Goal: Task Accomplishment & Management: Manage account settings

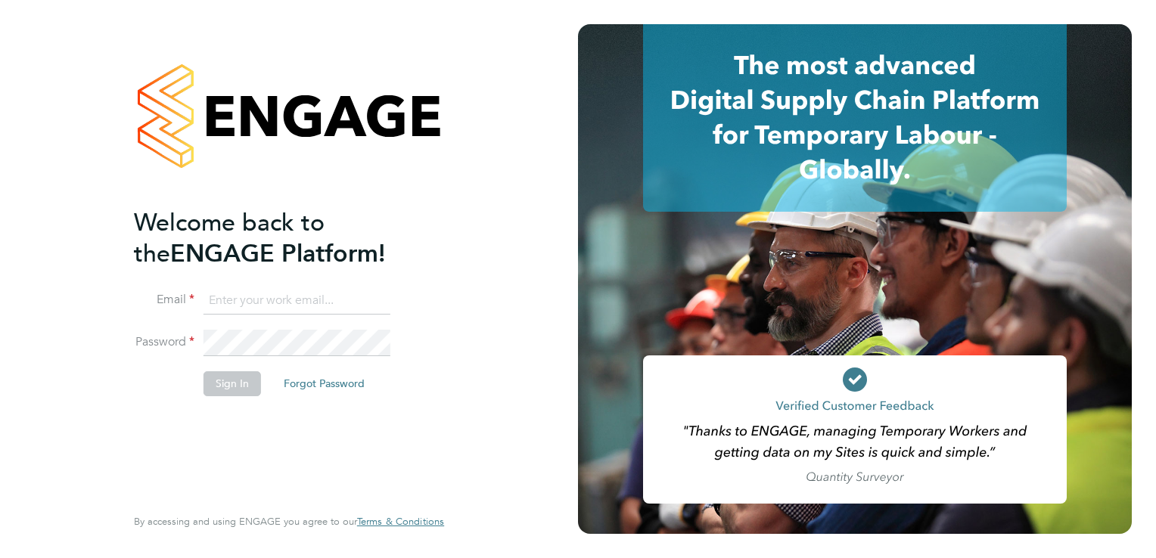
type input "[EMAIL_ADDRESS][DOMAIN_NAME]"
click at [233, 385] on button "Sign In" at bounding box center [232, 383] width 57 height 24
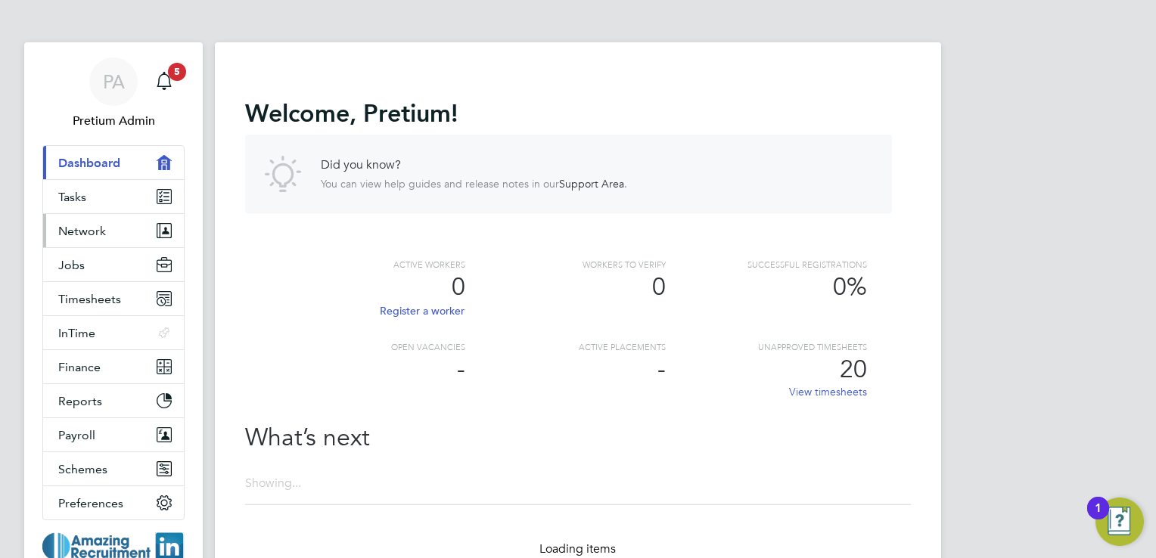
click at [124, 223] on button "Network" at bounding box center [113, 230] width 141 height 33
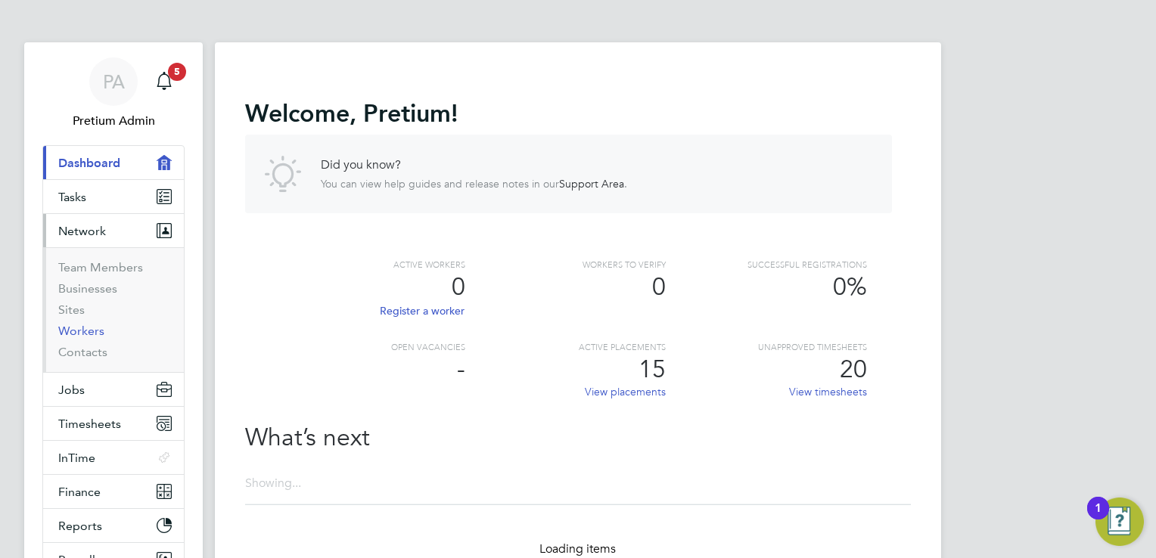
click at [84, 331] on link "Workers" at bounding box center [81, 331] width 46 height 14
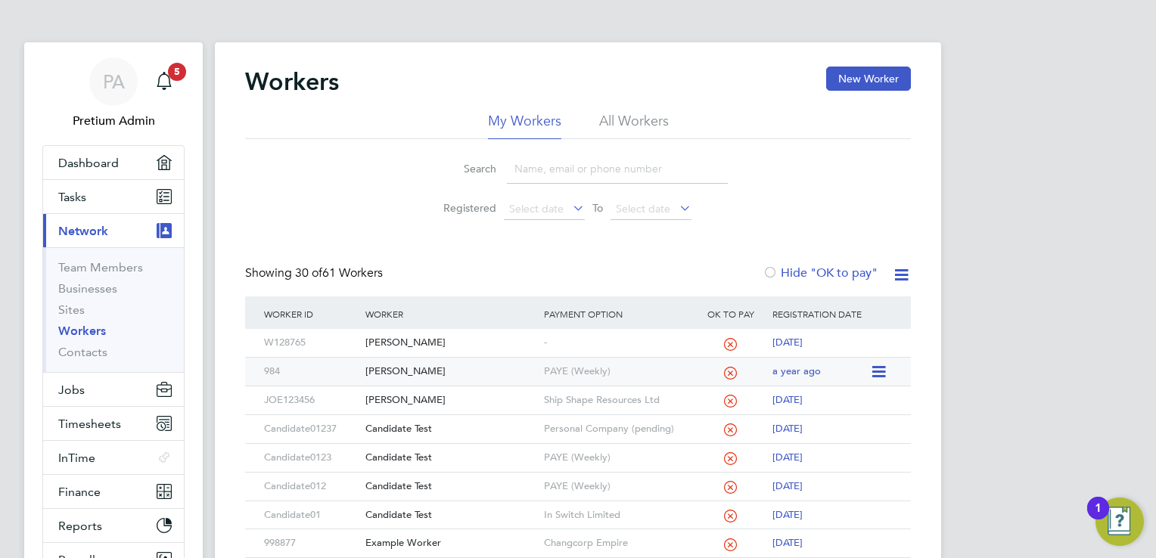
click at [505, 373] on div "[PERSON_NAME]" at bounding box center [451, 372] width 178 height 28
click at [130, 73] on div "PA" at bounding box center [113, 81] width 48 height 48
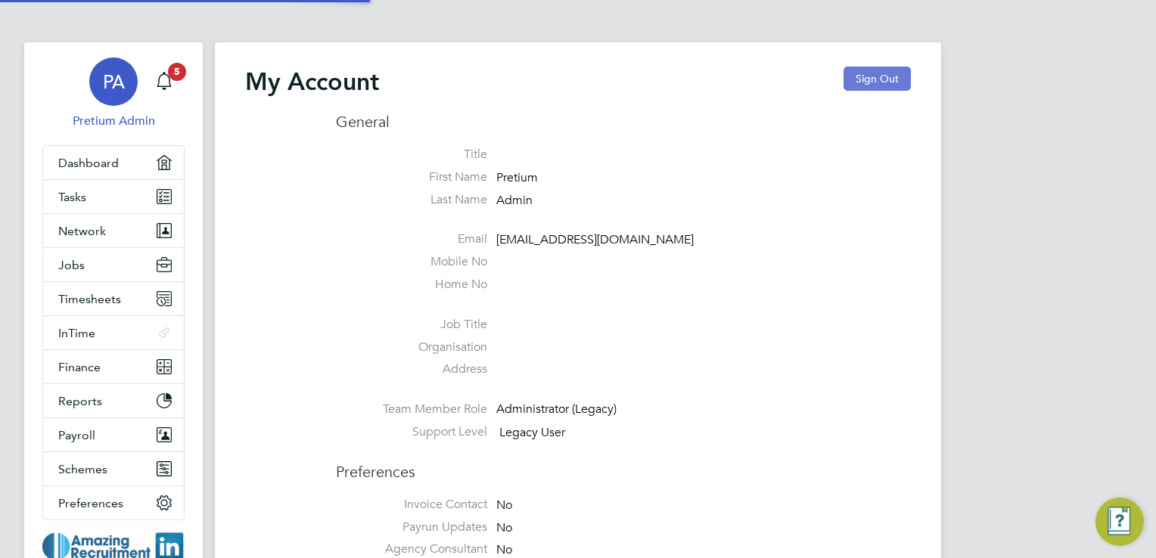
type input "[EMAIL_ADDRESS][DOMAIN_NAME]"
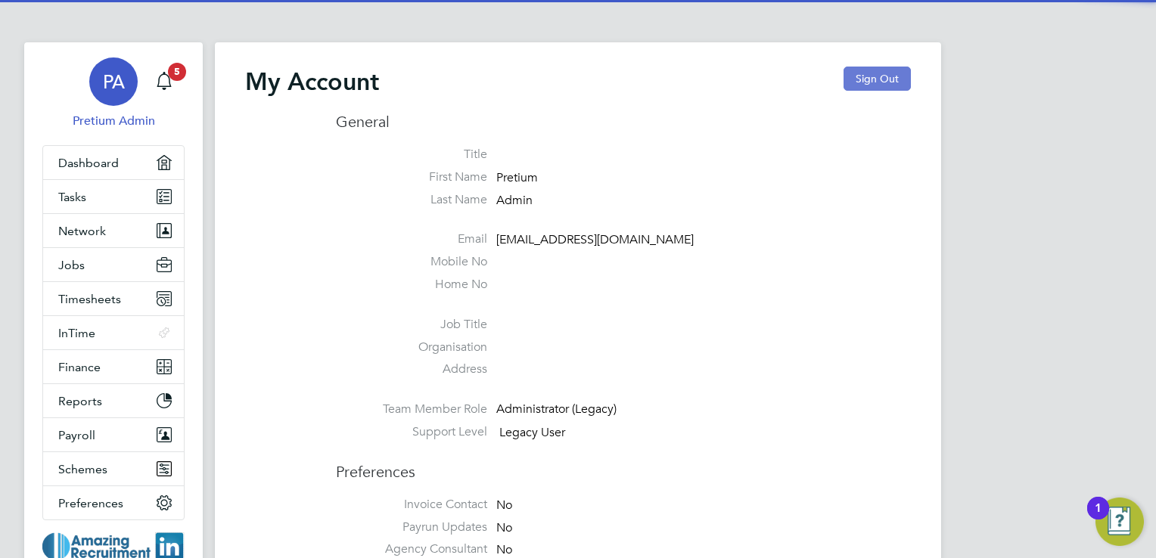
click at [862, 76] on button "Sign Out" at bounding box center [877, 79] width 67 height 24
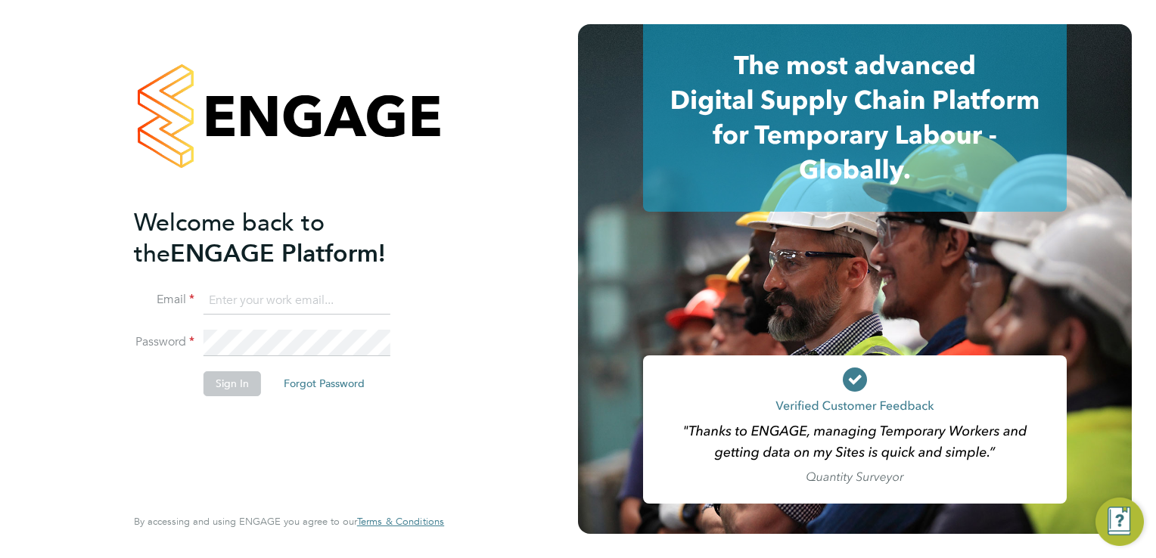
type input "[EMAIL_ADDRESS][DOMAIN_NAME]"
click at [248, 311] on input "[EMAIL_ADDRESS][DOMAIN_NAME]" at bounding box center [297, 300] width 187 height 27
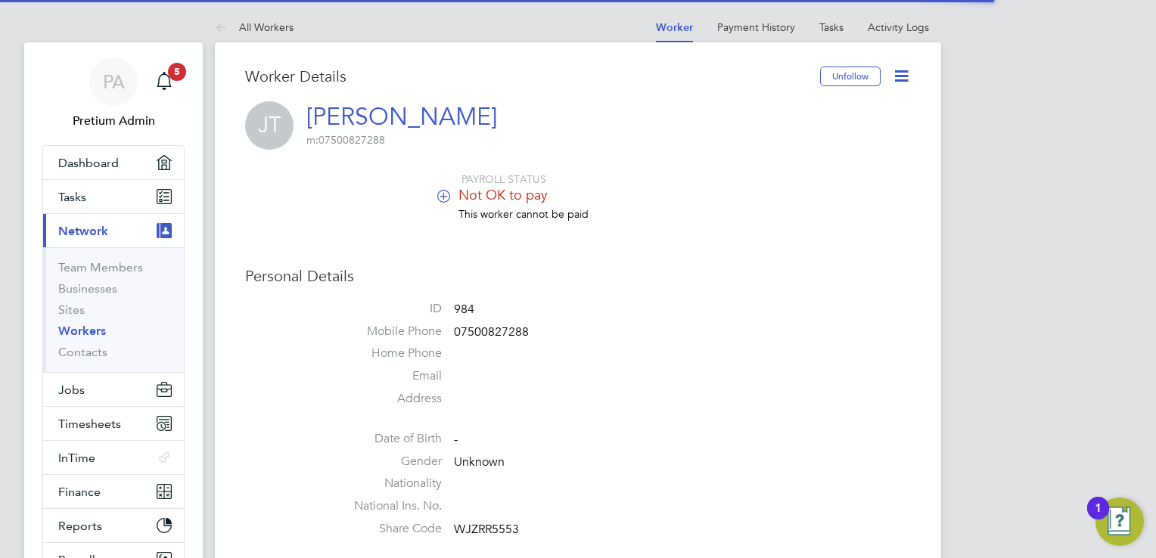
click at [900, 74] on icon at bounding box center [901, 76] width 19 height 19
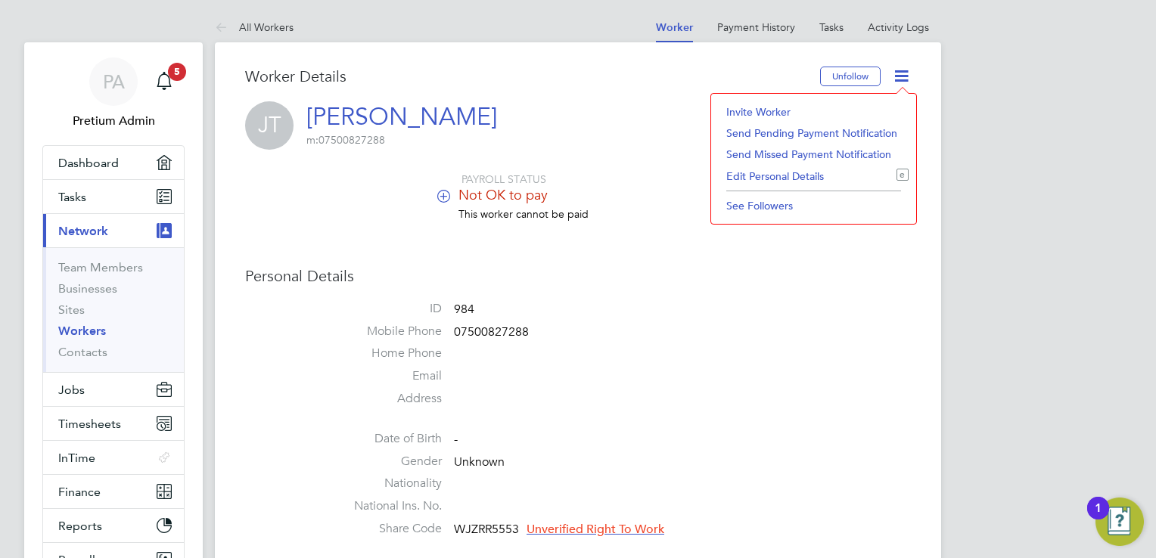
click at [783, 176] on li "Edit Personal Details e" at bounding box center [814, 176] width 190 height 21
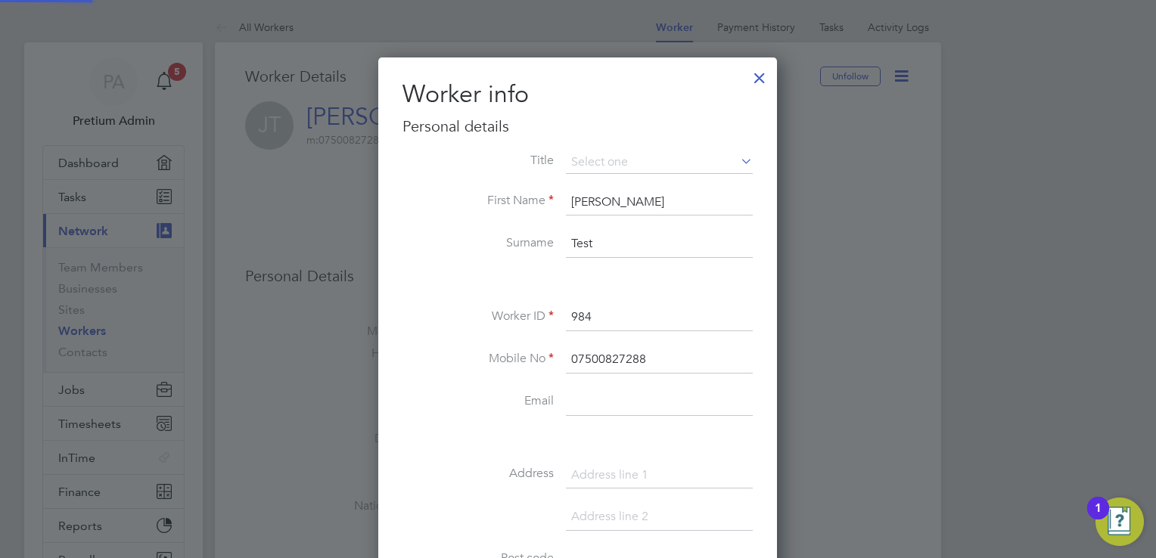
scroll to position [850, 399]
click at [509, 356] on label "Mobile No" at bounding box center [477, 359] width 151 height 16
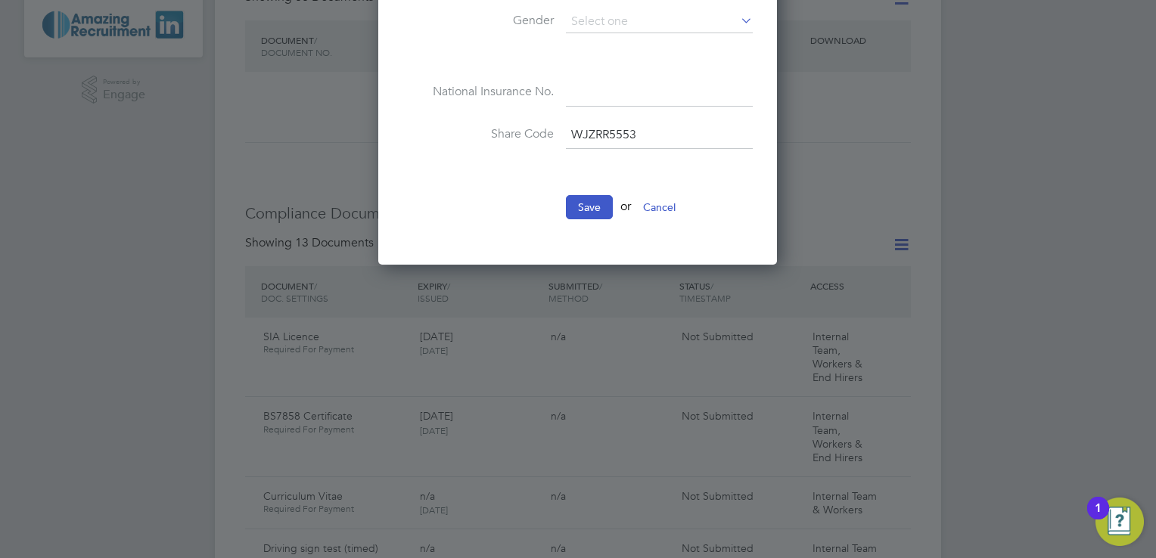
scroll to position [666, 0]
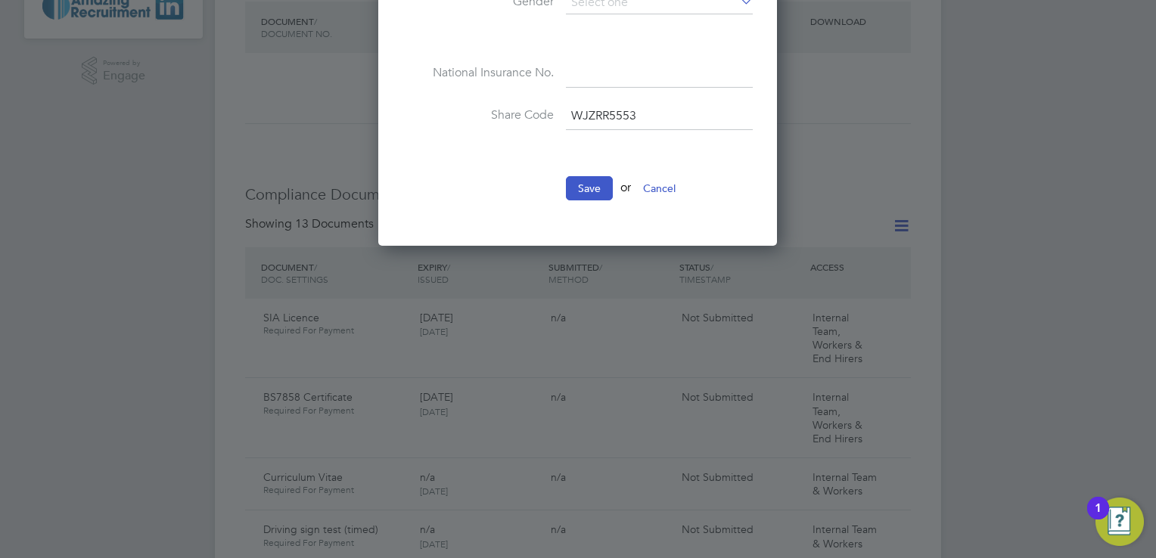
click at [663, 186] on button "Cancel" at bounding box center [659, 188] width 57 height 24
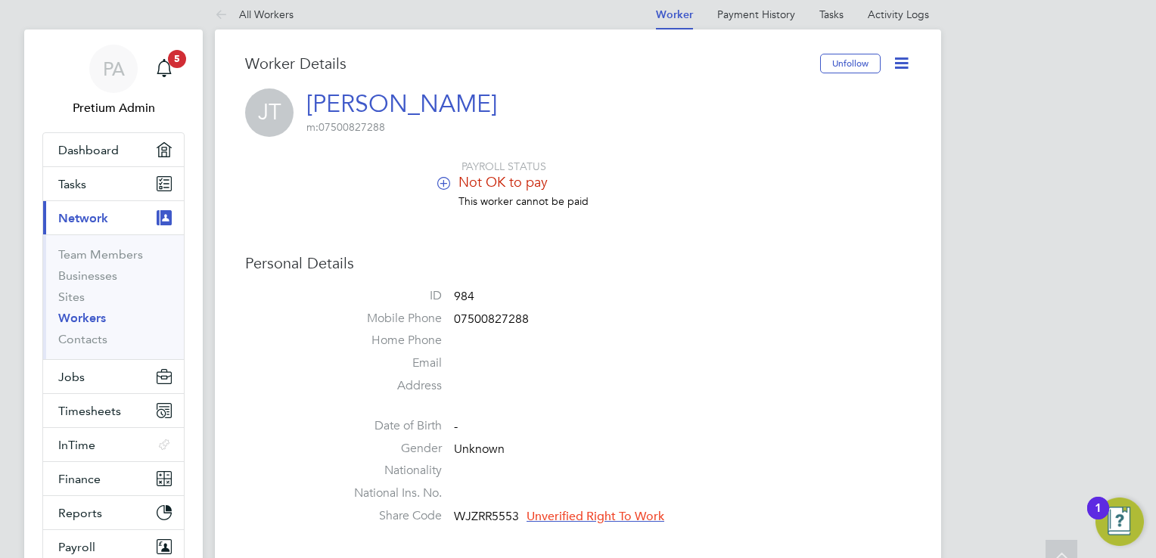
scroll to position [0, 0]
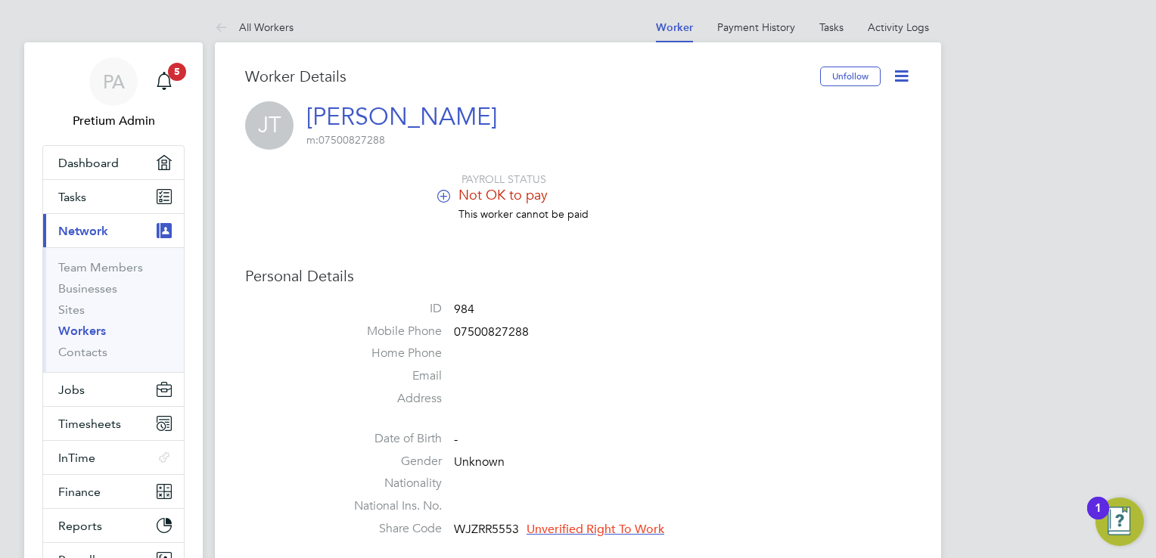
click at [563, 301] on li "ID 984" at bounding box center [623, 312] width 575 height 23
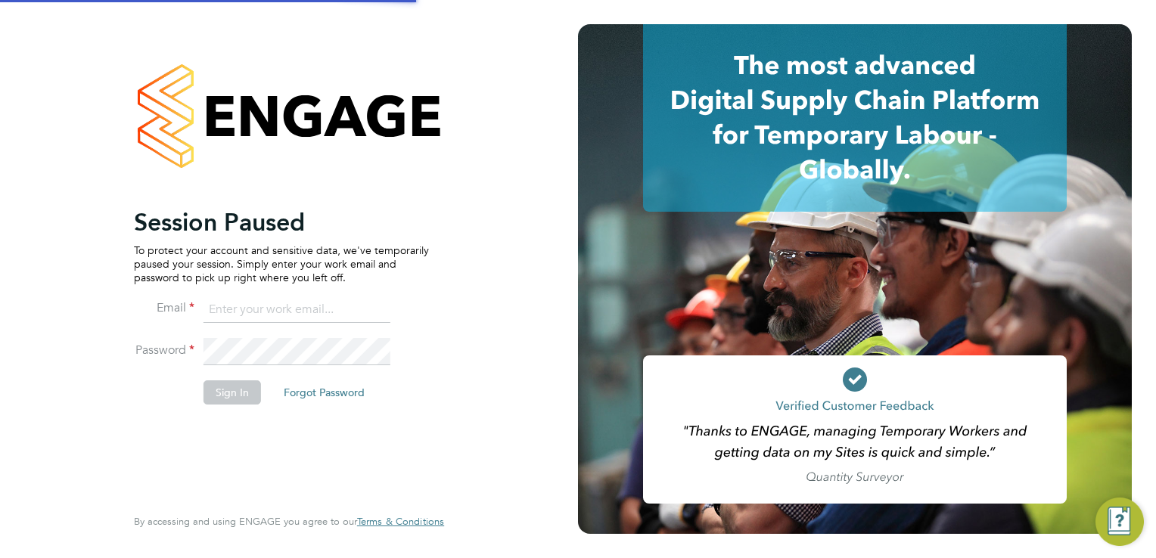
type input "[EMAIL_ADDRESS][DOMAIN_NAME]"
